Goal: Check status: Check status

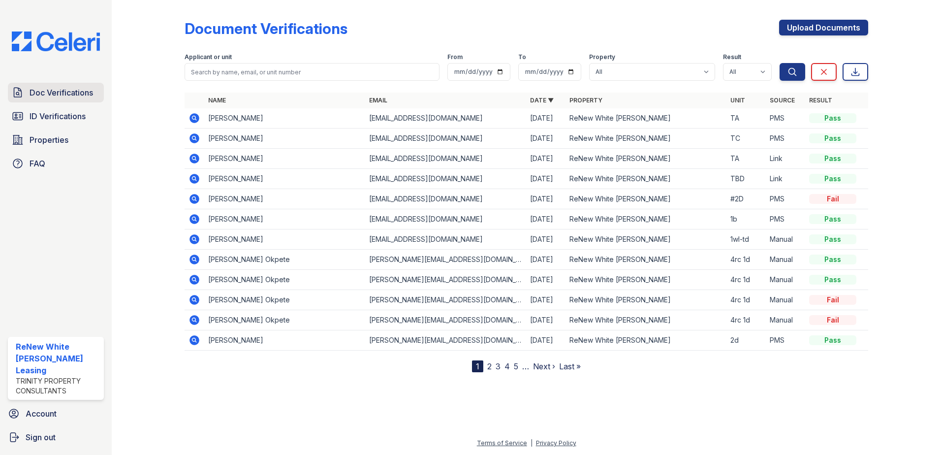
click at [58, 96] on span "Doc Verifications" at bounding box center [62, 93] width 64 height 12
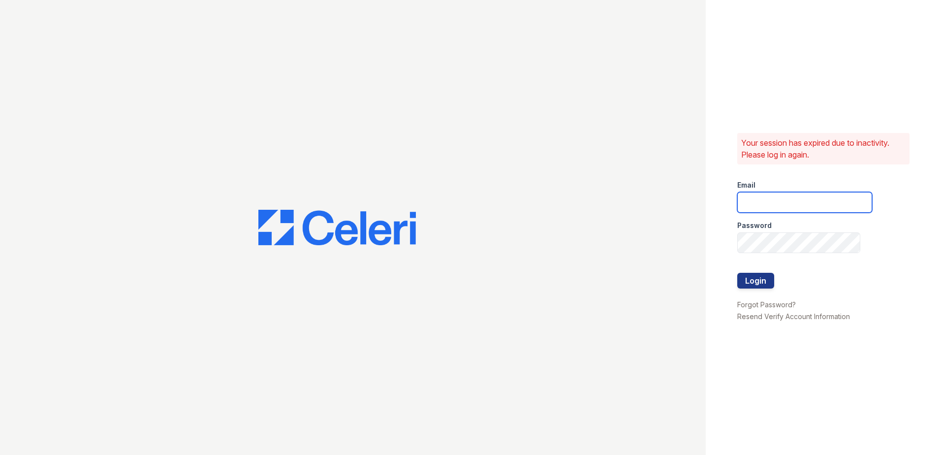
type input "renewwhitemarsh@trinity-pm.com"
click at [758, 281] on button "Login" at bounding box center [755, 281] width 37 height 16
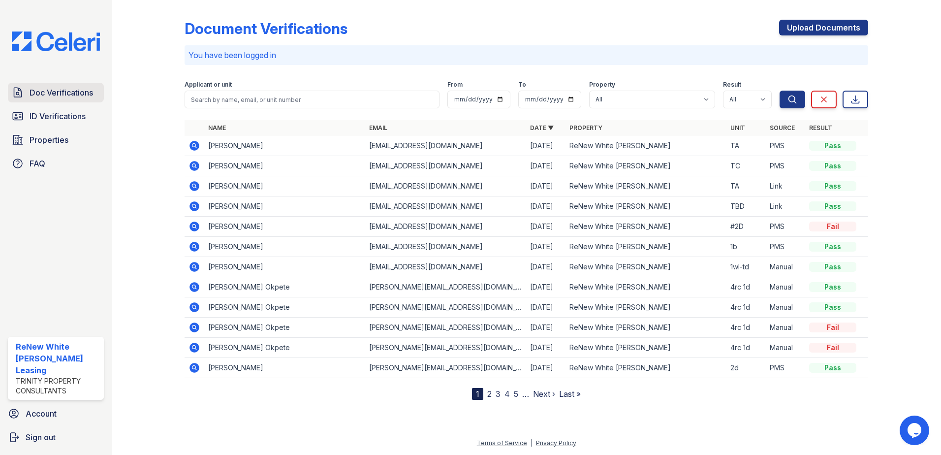
click at [27, 97] on link "Doc Verifications" at bounding box center [56, 93] width 96 height 20
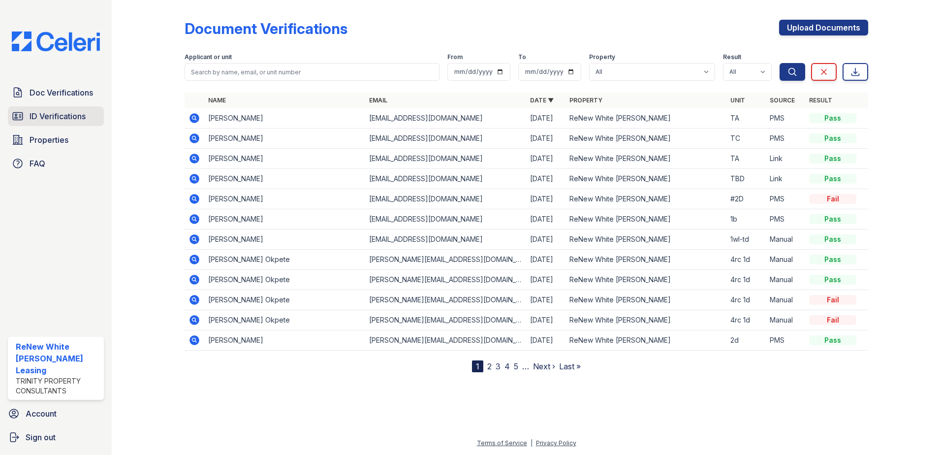
click at [95, 116] on link "ID Verifications" at bounding box center [56, 116] width 96 height 20
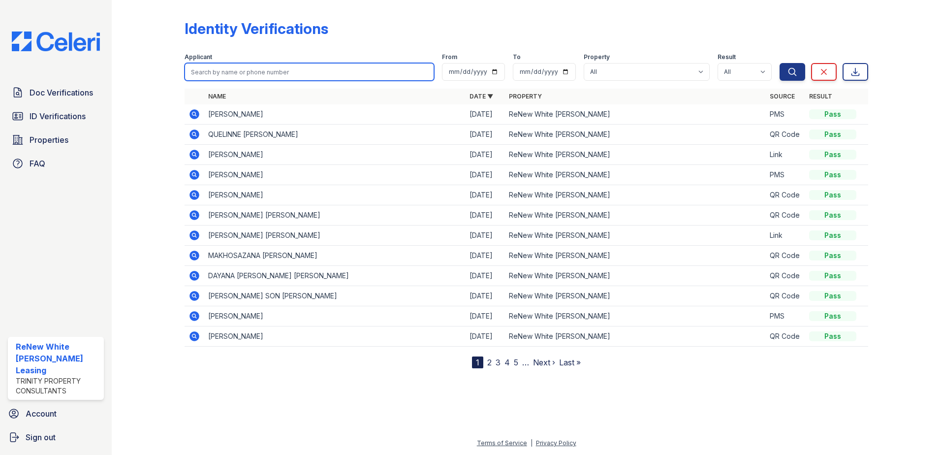
click at [206, 78] on input "search" at bounding box center [310, 72] width 250 height 18
type input "beverly"
click at [780, 63] on button "Search" at bounding box center [793, 72] width 26 height 18
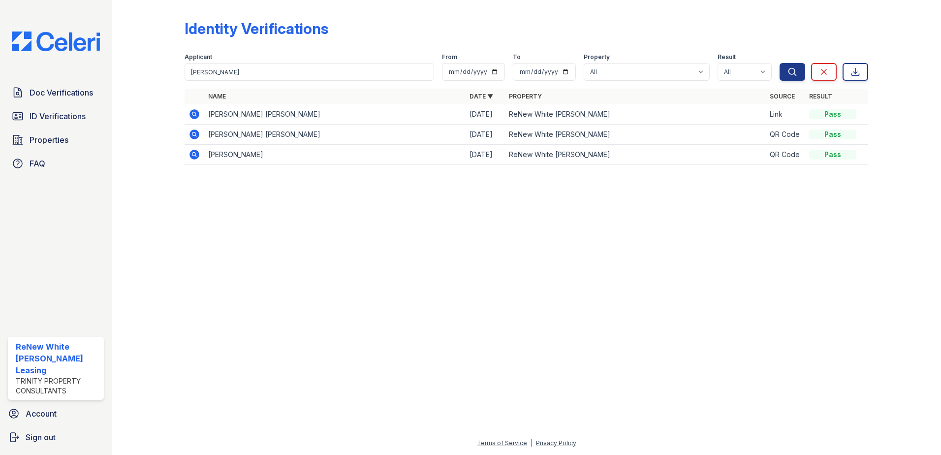
click at [196, 115] on icon at bounding box center [195, 114] width 10 height 10
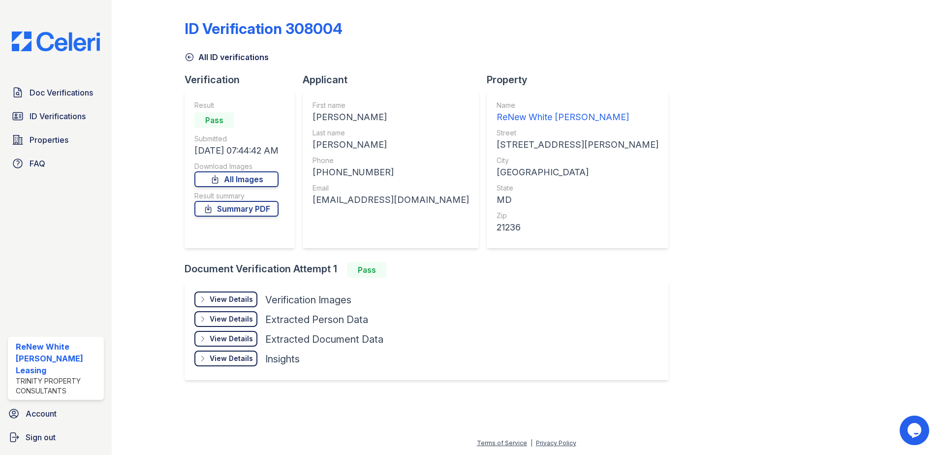
click at [230, 303] on div "View Details" at bounding box center [231, 299] width 43 height 10
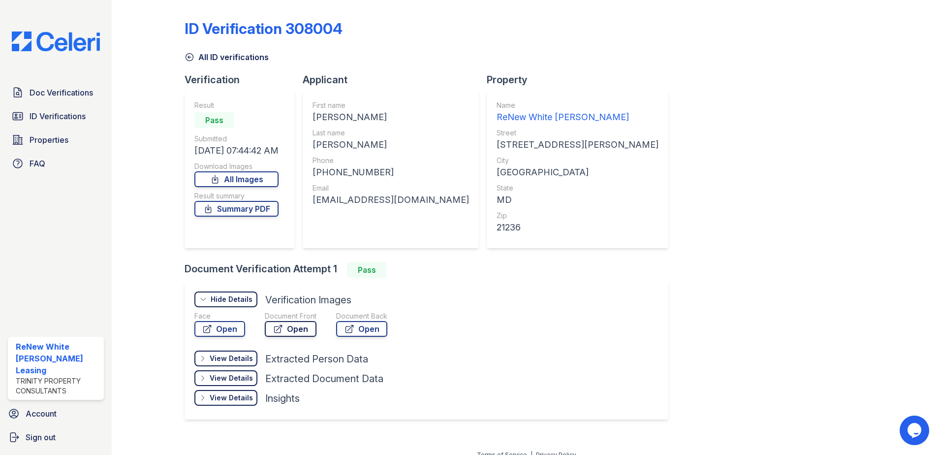
click at [295, 330] on link "Open" at bounding box center [291, 329] width 52 height 16
click at [225, 208] on link "Summary PDF" at bounding box center [236, 209] width 84 height 16
click at [38, 94] on span "Doc Verifications" at bounding box center [62, 93] width 64 height 12
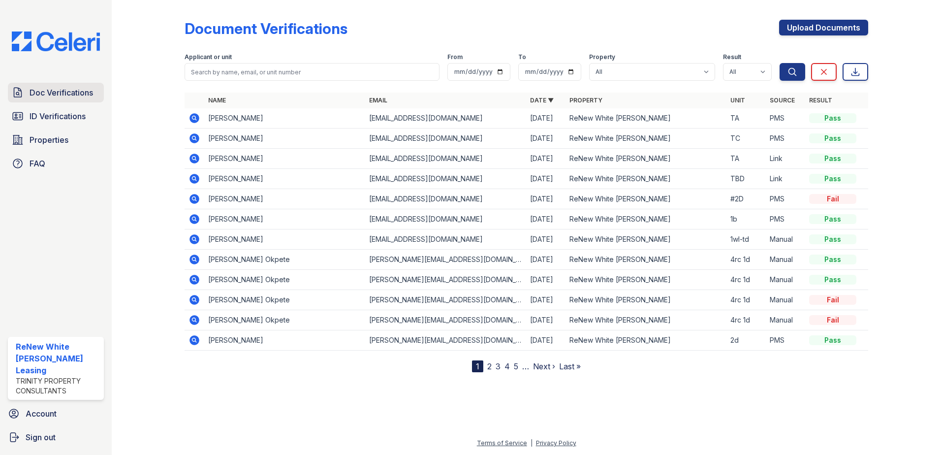
click at [96, 92] on link "Doc Verifications" at bounding box center [56, 93] width 96 height 20
click at [60, 96] on span "Doc Verifications" at bounding box center [62, 93] width 64 height 12
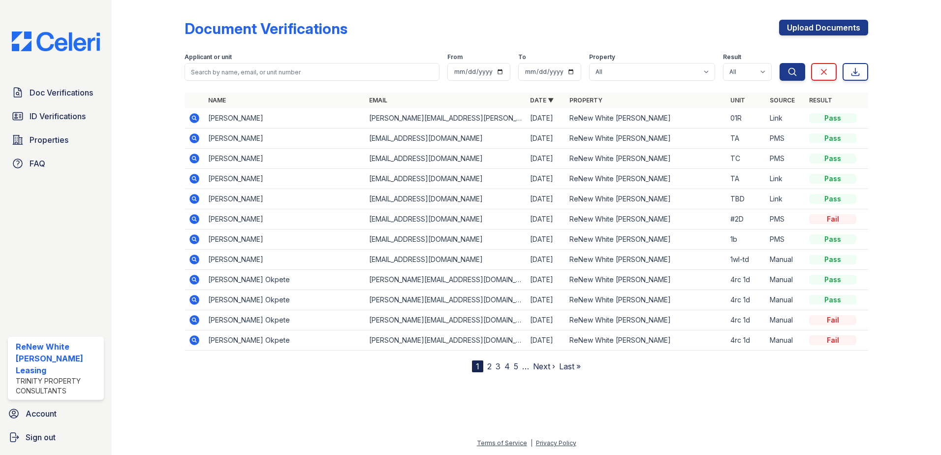
click at [198, 120] on icon at bounding box center [195, 118] width 10 height 10
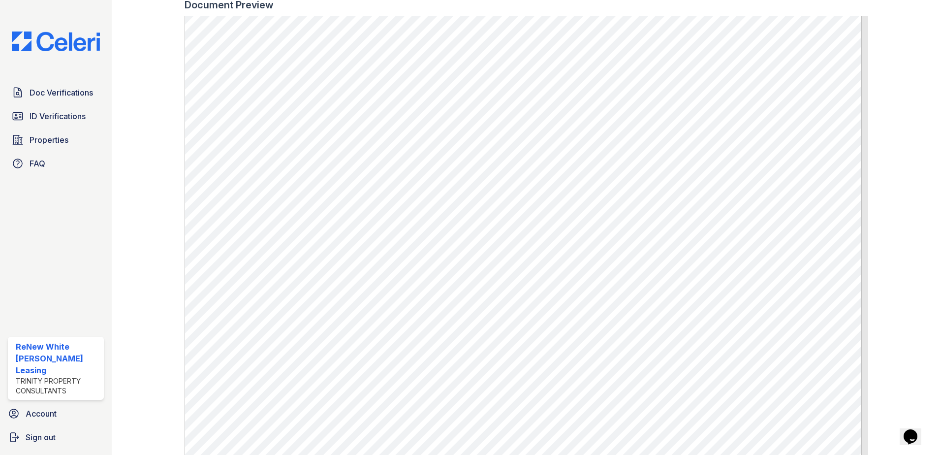
scroll to position [558, 0]
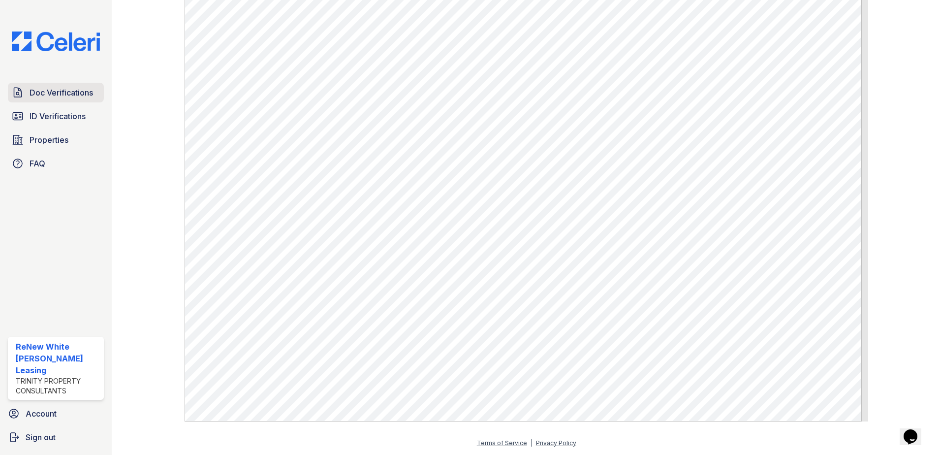
click at [71, 97] on span "Doc Verifications" at bounding box center [62, 93] width 64 height 12
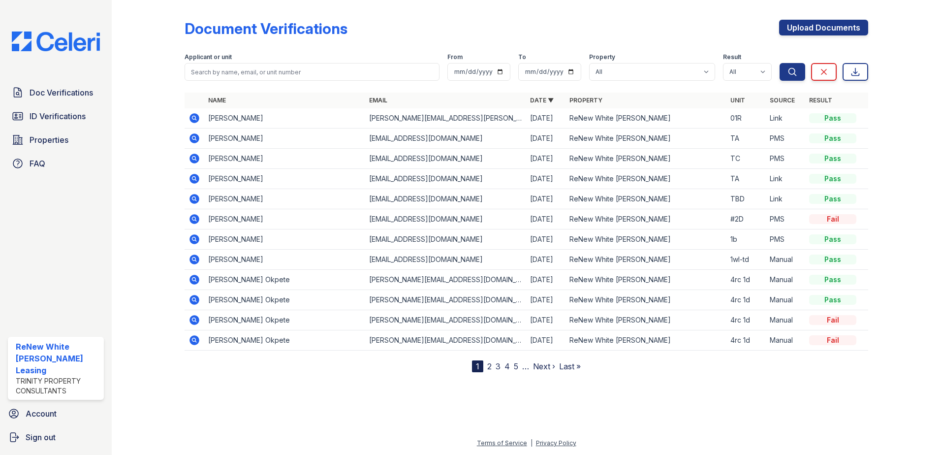
click at [192, 156] on icon at bounding box center [195, 159] width 10 height 10
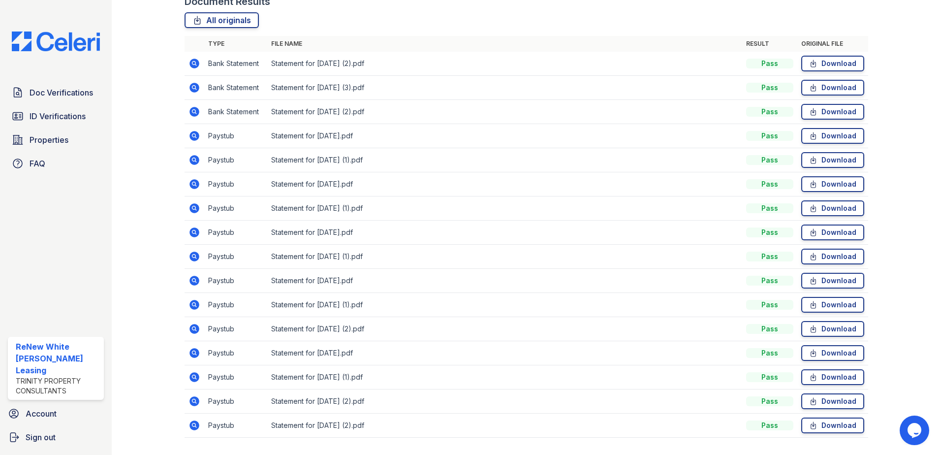
scroll to position [224, 0]
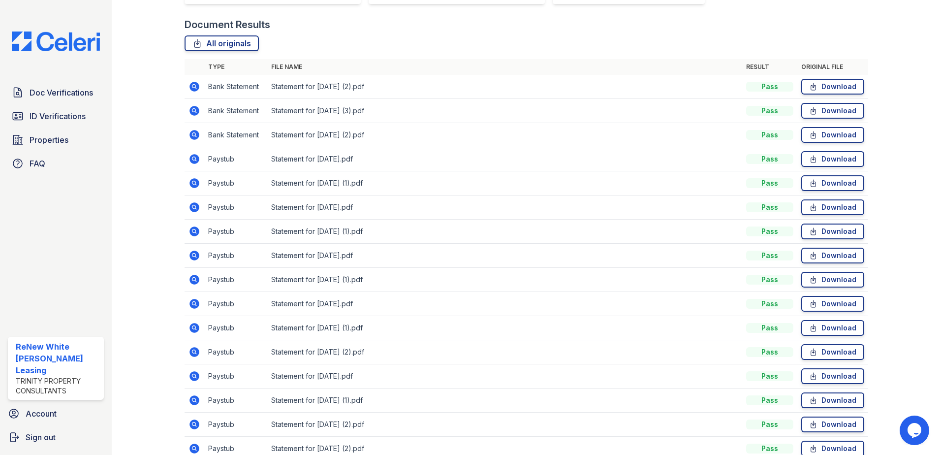
click at [197, 108] on icon at bounding box center [195, 111] width 10 height 10
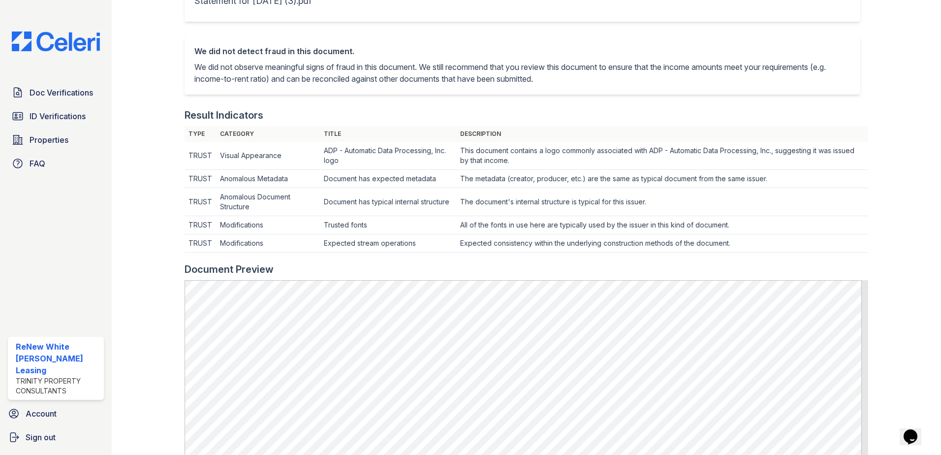
scroll to position [345, 0]
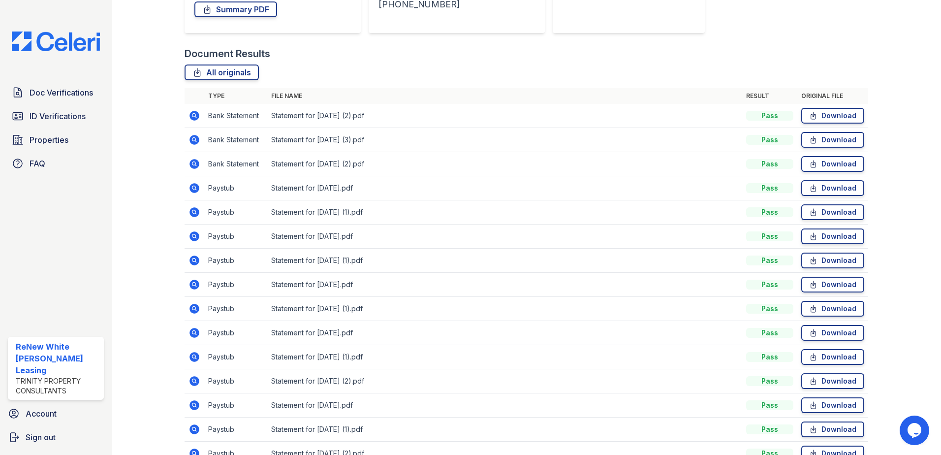
scroll to position [274, 0]
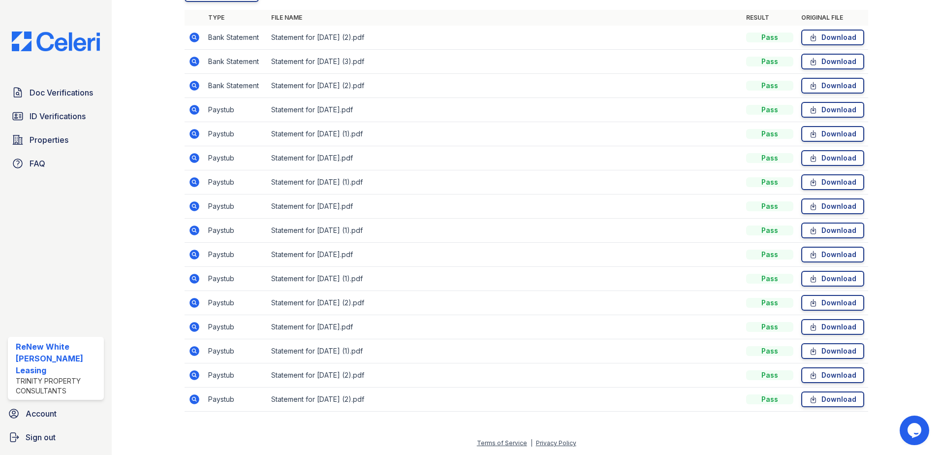
click at [196, 110] on icon at bounding box center [195, 110] width 10 height 10
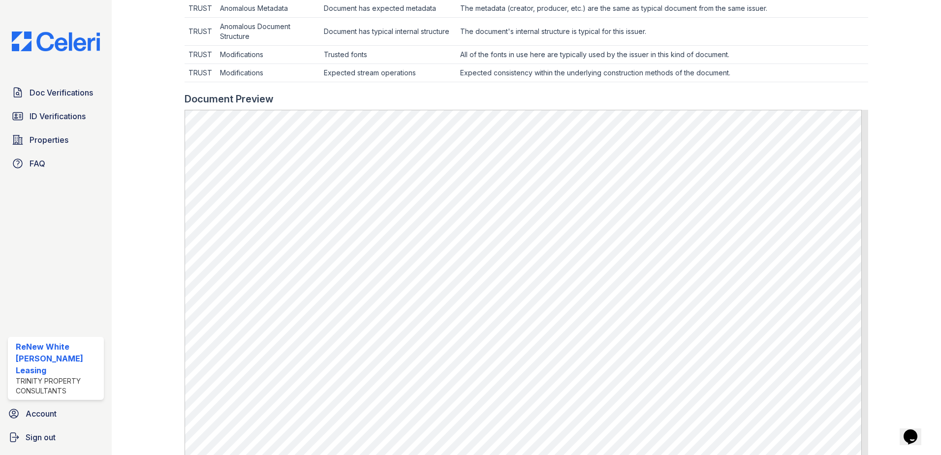
scroll to position [394, 0]
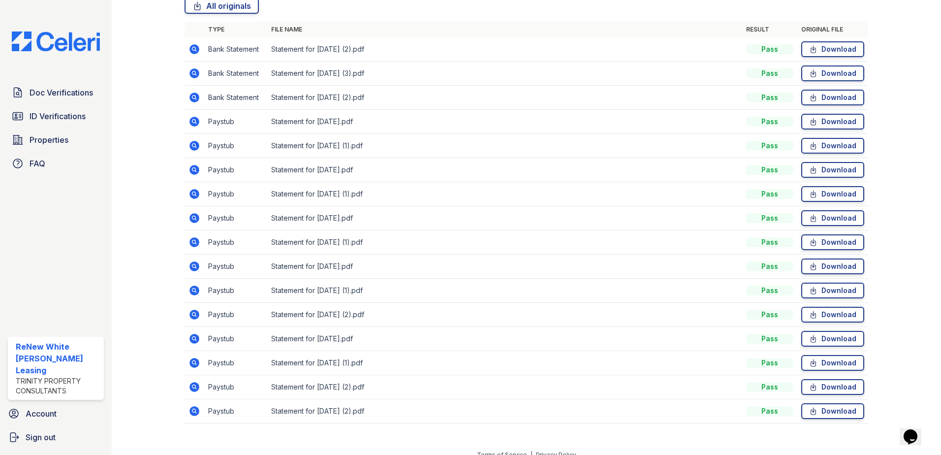
scroll to position [274, 0]
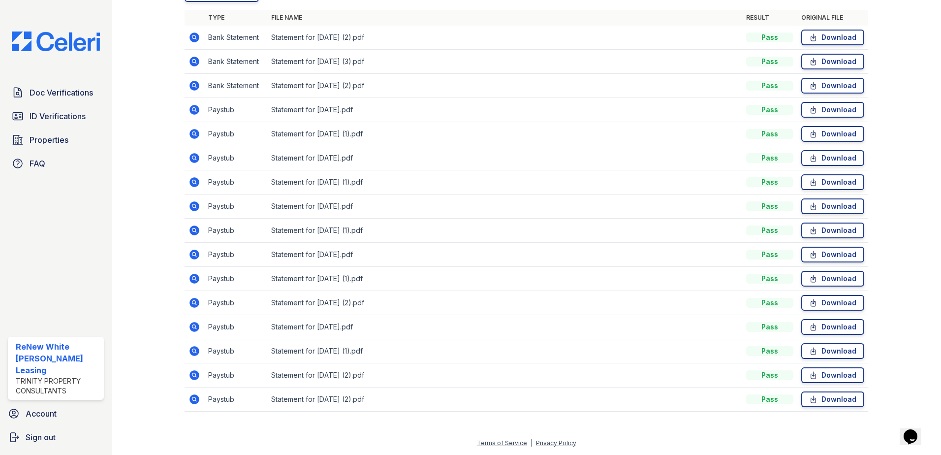
click at [193, 399] on icon at bounding box center [193, 398] width 2 height 2
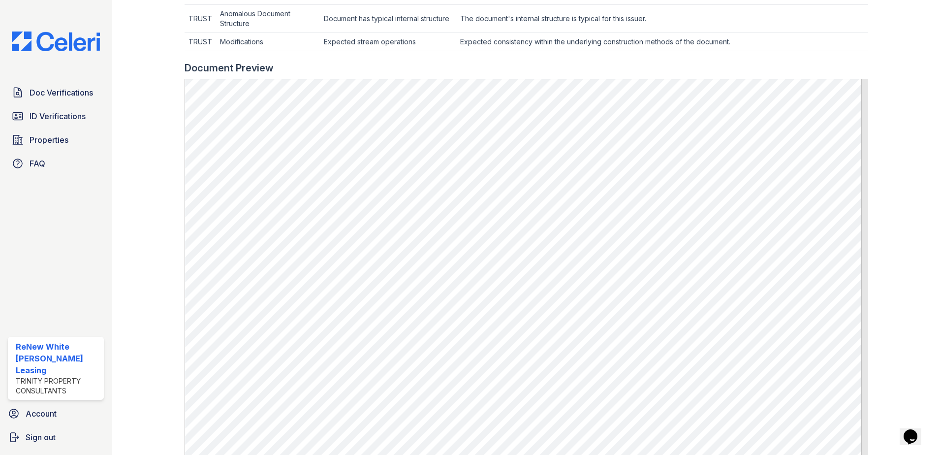
scroll to position [394, 0]
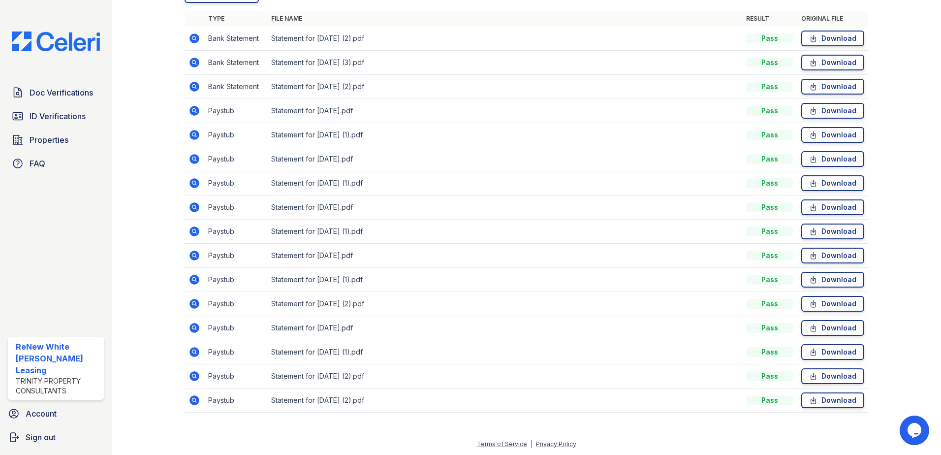
scroll to position [274, 0]
click at [195, 232] on icon at bounding box center [195, 230] width 12 height 12
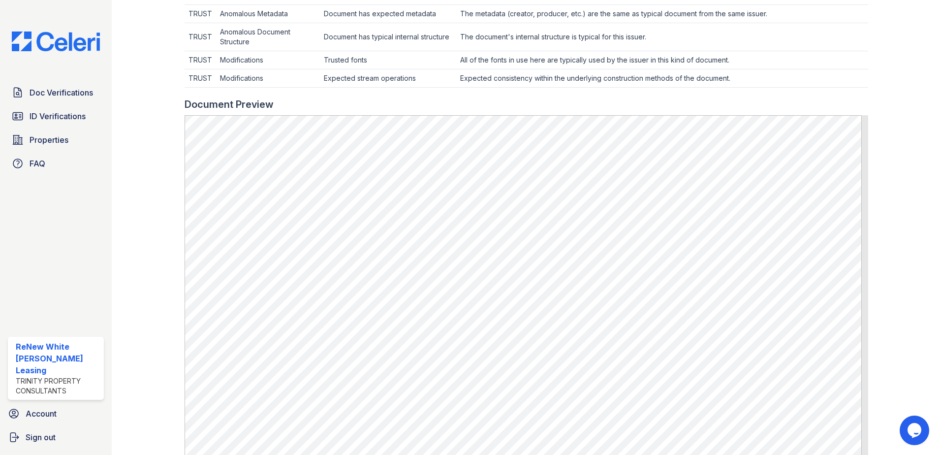
scroll to position [394, 0]
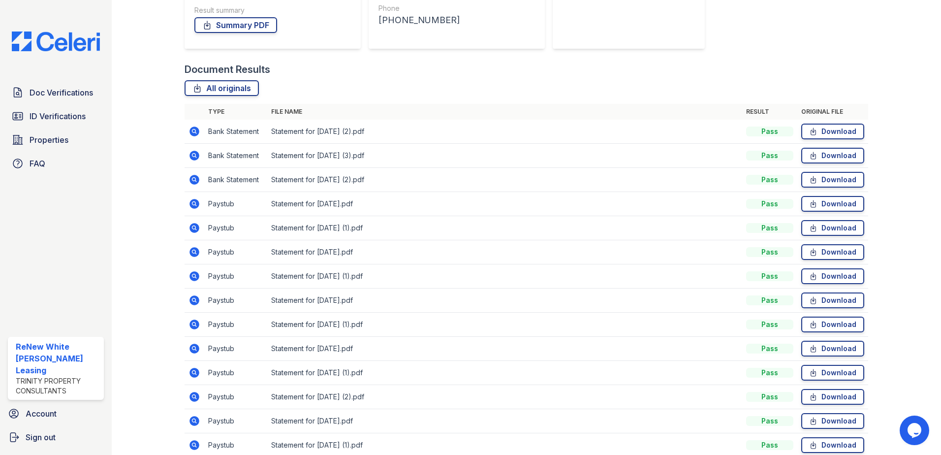
scroll to position [148, 0]
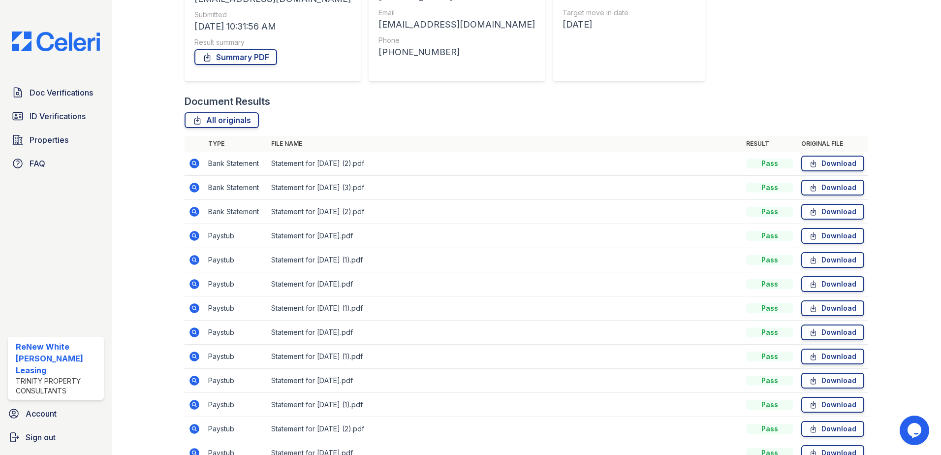
click at [195, 163] on icon at bounding box center [195, 164] width 10 height 10
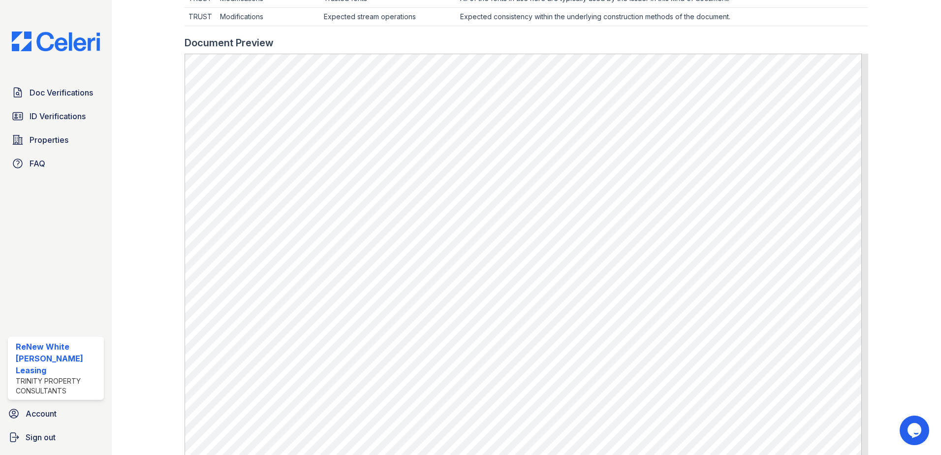
scroll to position [443, 0]
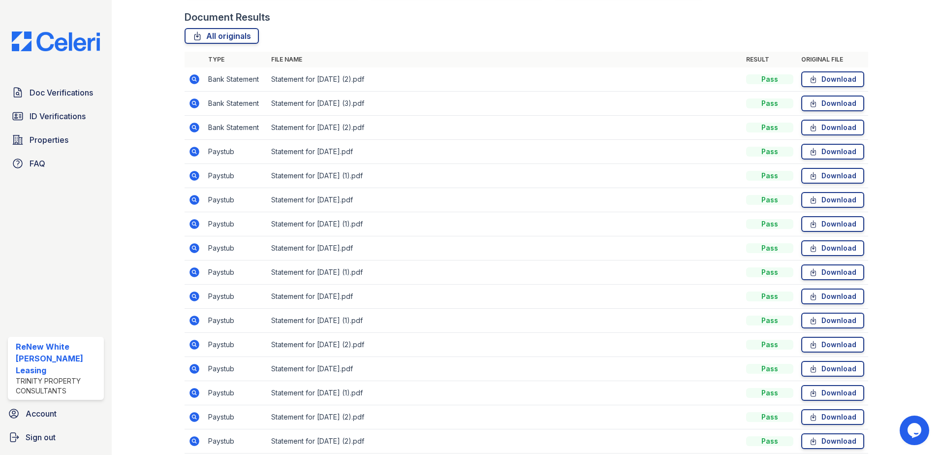
scroll to position [274, 0]
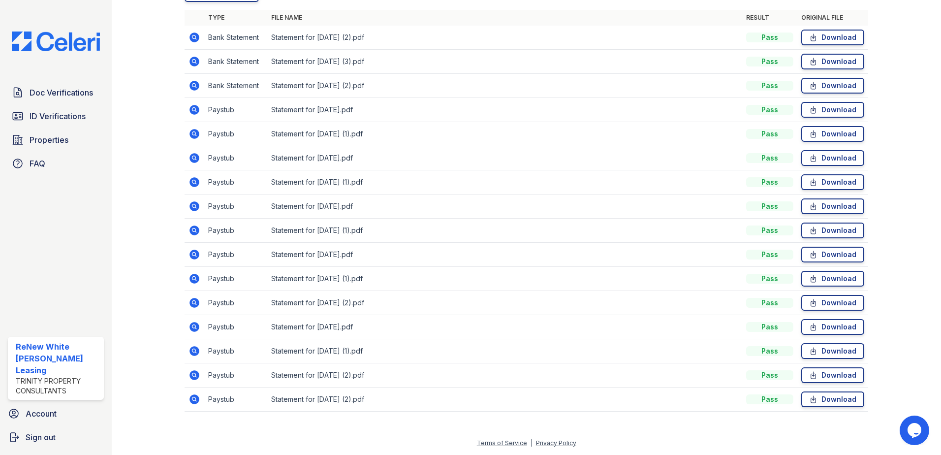
click at [193, 376] on icon at bounding box center [193, 374] width 2 height 2
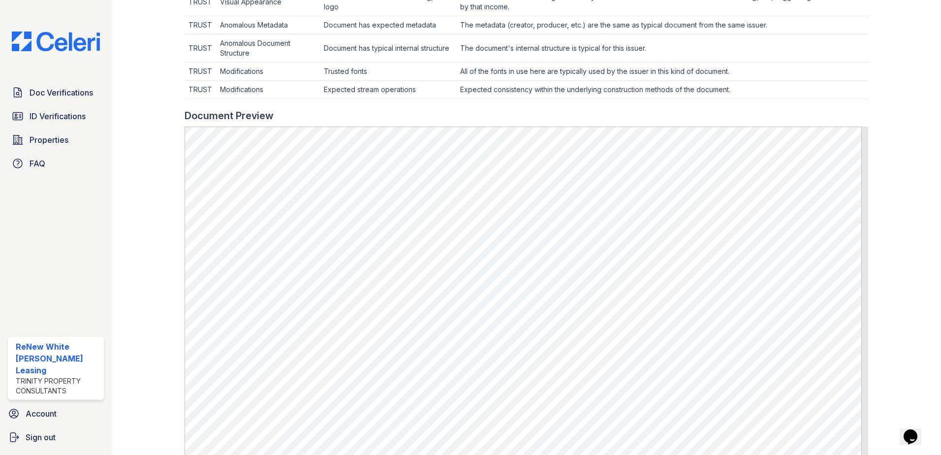
scroll to position [295, 0]
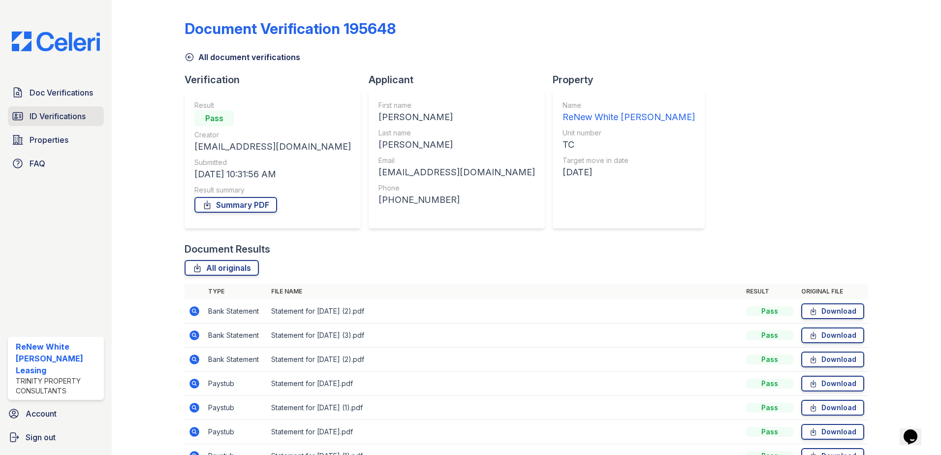
click at [49, 111] on span "ID Verifications" at bounding box center [58, 116] width 56 height 12
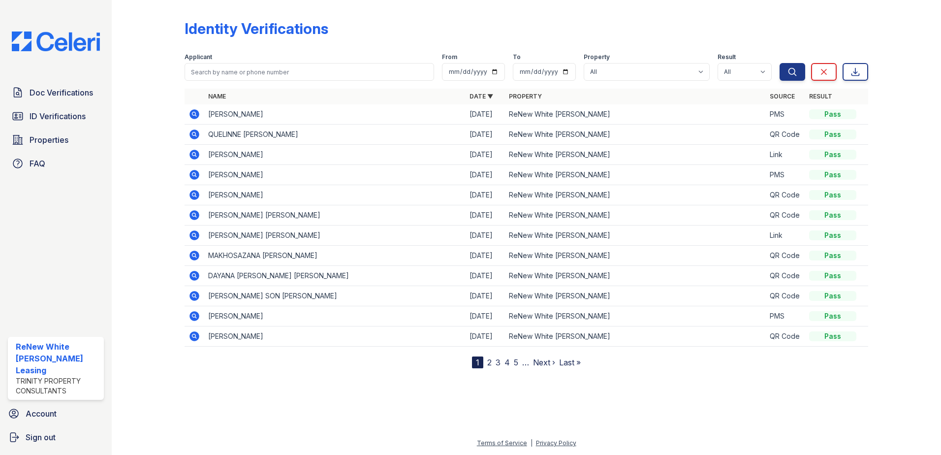
click at [490, 362] on link "2" at bounding box center [489, 362] width 4 height 10
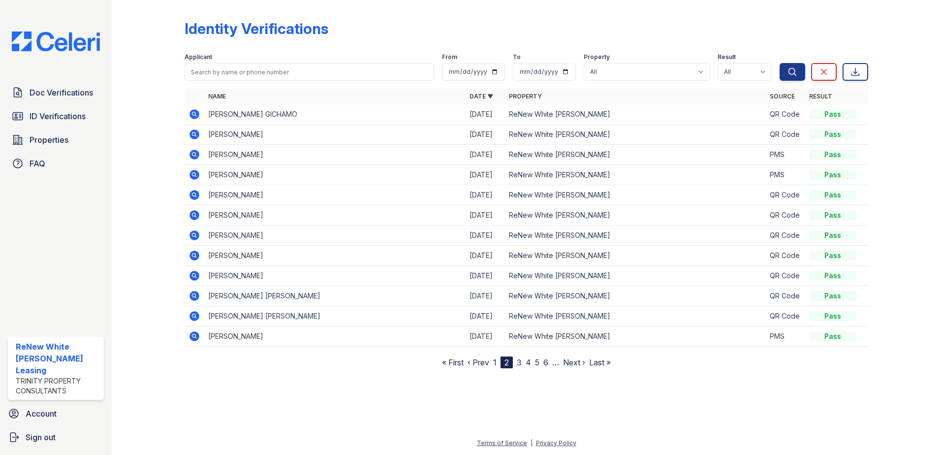
click at [495, 363] on link "1" at bounding box center [494, 362] width 3 height 10
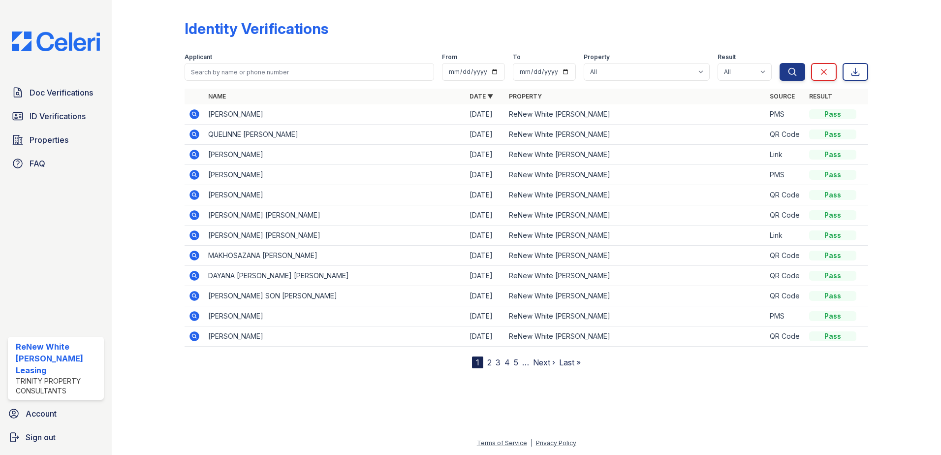
click at [488, 363] on link "2" at bounding box center [489, 362] width 4 height 10
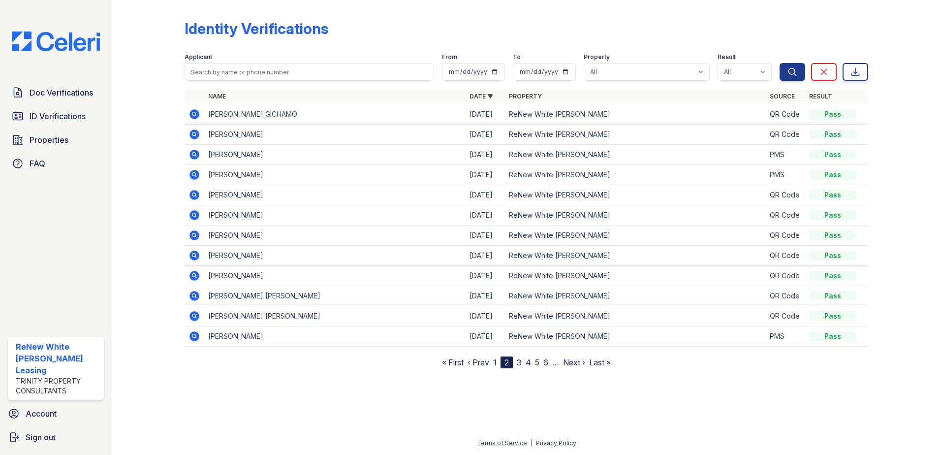
click at [936, 110] on div "Identity Verifications Filter Applicant From To Property All ReNew White [PERSO…" at bounding box center [527, 227] width 830 height 455
click at [41, 125] on link "ID Verifications" at bounding box center [56, 116] width 96 height 20
